Goal: Task Accomplishment & Management: Use online tool/utility

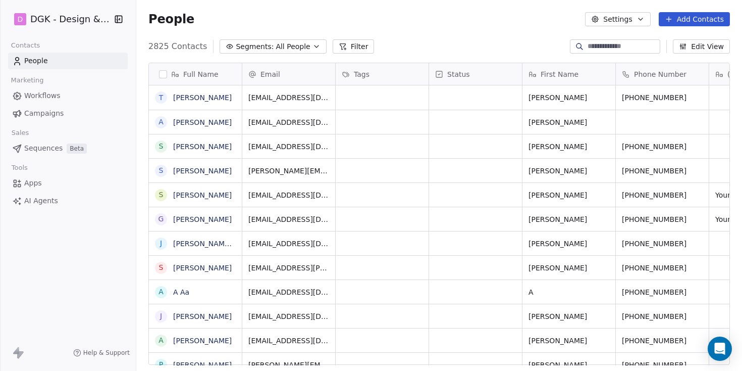
scroll to position [326, 606]
click at [66, 22] on html "D DGK - Design & Build Contacts People Marketing Workflows Campaigns Sales Sequ…" at bounding box center [371, 185] width 742 height 371
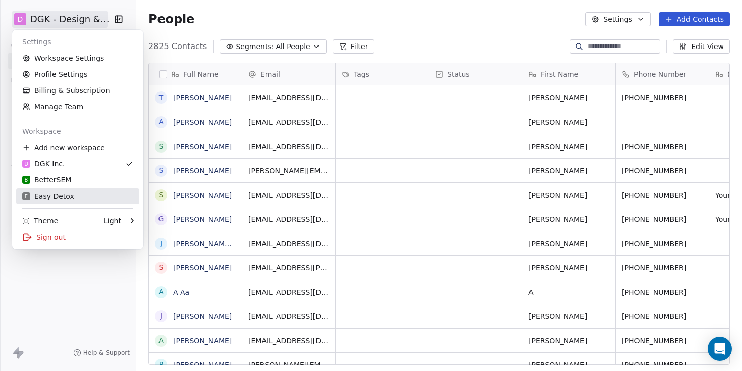
click at [81, 202] on link "E Easy Detox" at bounding box center [77, 196] width 123 height 16
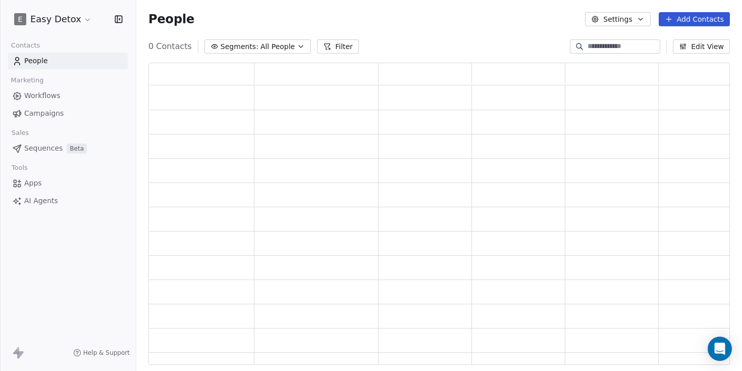
scroll to position [302, 582]
click at [724, 352] on icon "Open Intercom Messenger" at bounding box center [720, 348] width 12 height 13
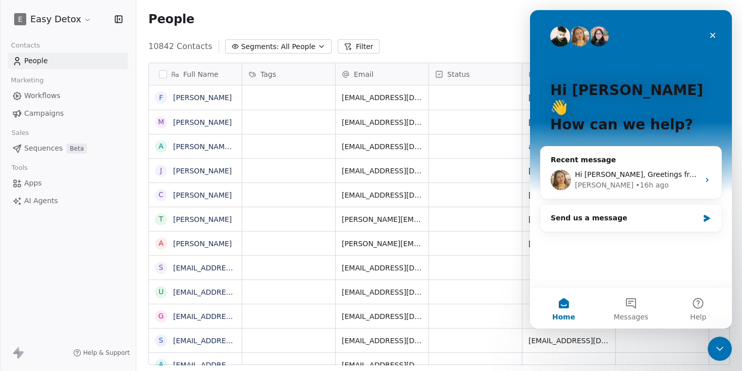
scroll to position [326, 606]
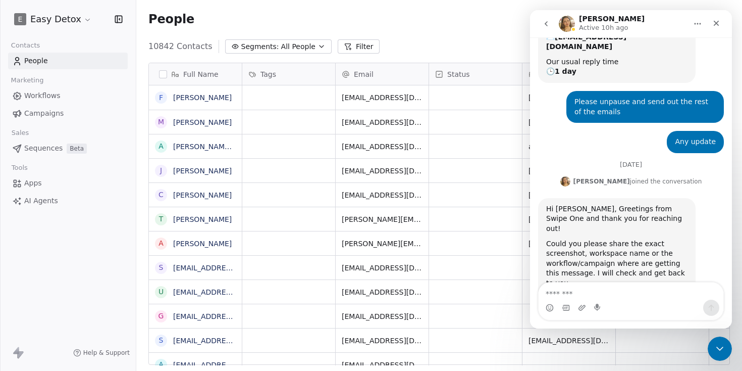
scroll to position [143, 0]
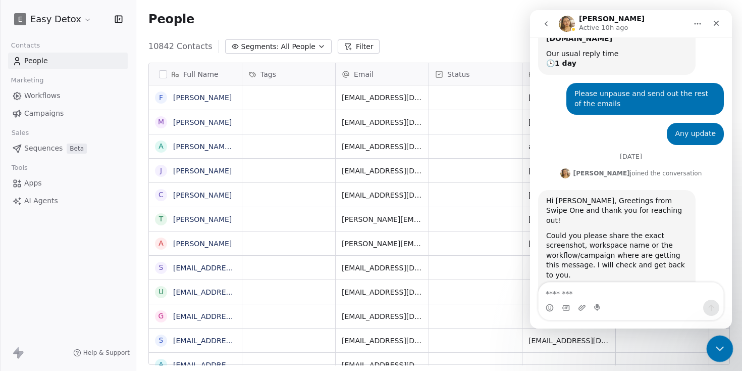
click at [717, 350] on icon "Close Intercom Messenger" at bounding box center [719, 347] width 12 height 12
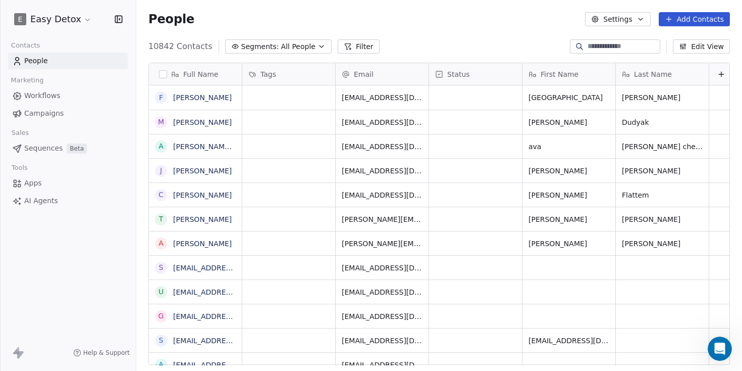
click at [78, 113] on link "Campaigns" at bounding box center [68, 113] width 120 height 17
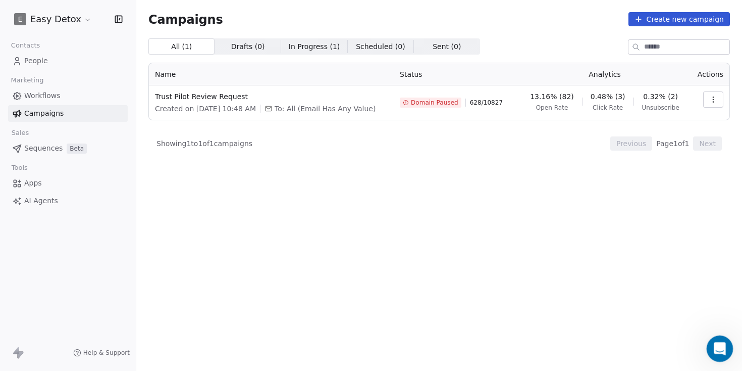
click at [717, 343] on icon "Open Intercom Messenger" at bounding box center [719, 347] width 17 height 17
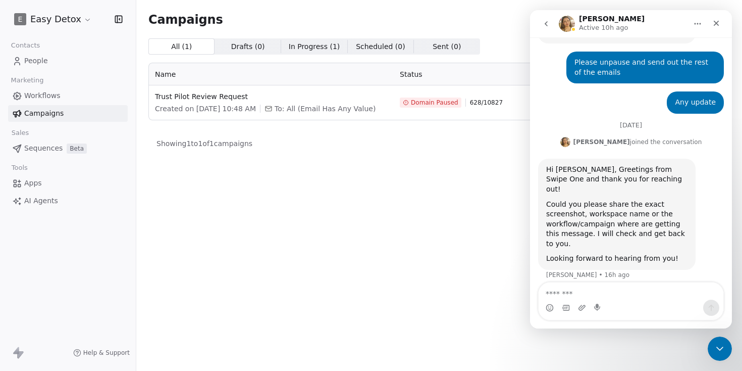
scroll to position [180, 0]
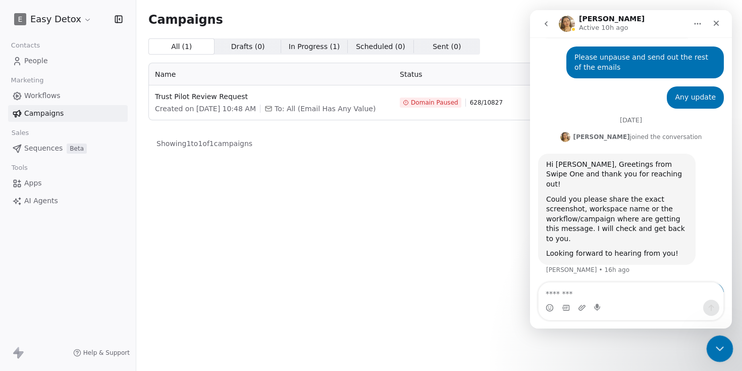
click at [718, 337] on div "Close Intercom Messenger" at bounding box center [719, 347] width 24 height 24
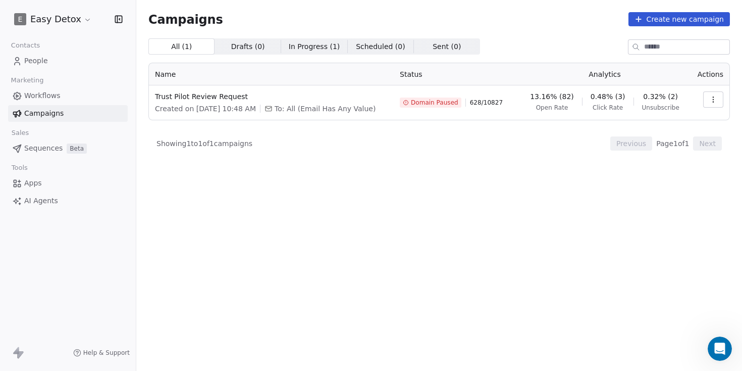
click at [220, 86] on td "Trust Pilot Review Request Created on [DATE] 10:48 AM To: All (Email Has Any Va…" at bounding box center [271, 102] width 245 height 34
click at [220, 94] on span "Trust Pilot Review Request" at bounding box center [271, 96] width 233 height 10
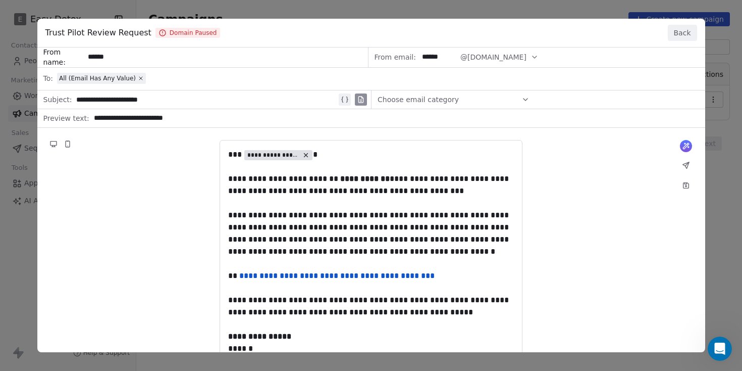
click at [684, 43] on div "Trust Pilot Review Request Domain Paused Back" at bounding box center [371, 33] width 668 height 29
click at [680, 35] on button "Back" at bounding box center [682, 33] width 29 height 16
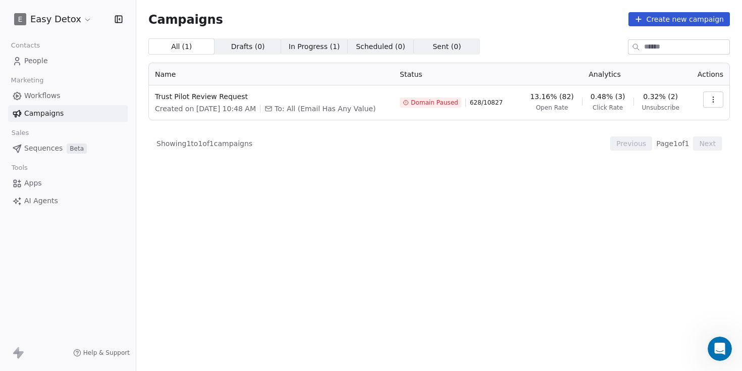
drag, startPoint x: 710, startPoint y: 334, endPoint x: 5, endPoint y: 8, distance: 776.6
click at [710, 334] on div "Campaigns Create new campaign All ( 1 ) All ( 1 ) Drafts ( 0 ) Drafts ( 0 ) In …" at bounding box center [439, 185] width 606 height 371
click at [713, 340] on div "Open Intercom Messenger" at bounding box center [718, 346] width 33 height 33
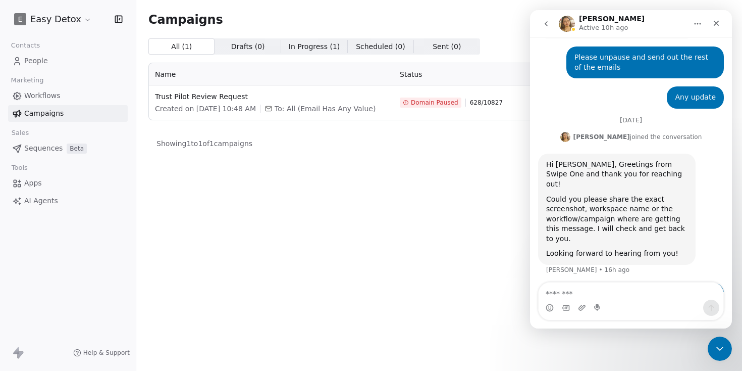
type textarea "**********"
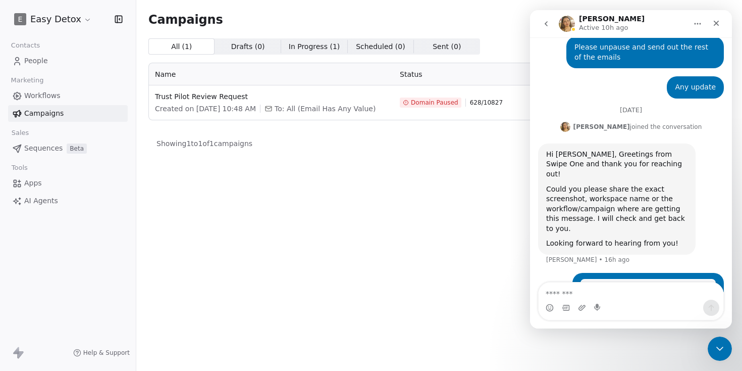
scroll to position [213, 0]
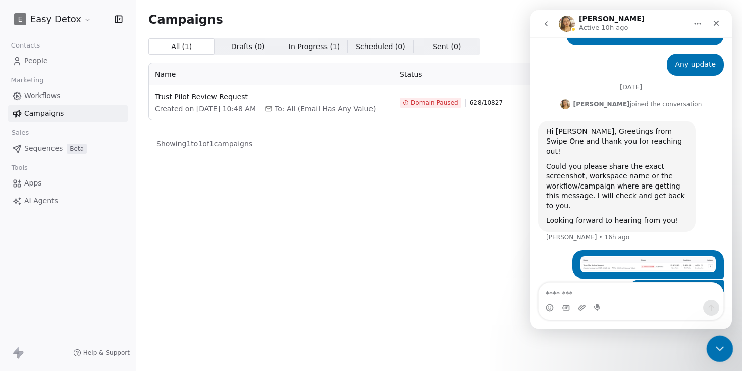
click at [719, 338] on div "Close Intercom Messenger" at bounding box center [719, 347] width 24 height 24
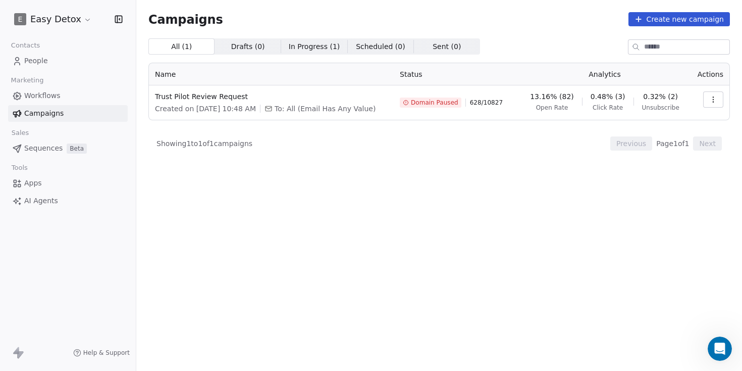
scroll to position [239, 0]
